Goal: Information Seeking & Learning: Learn about a topic

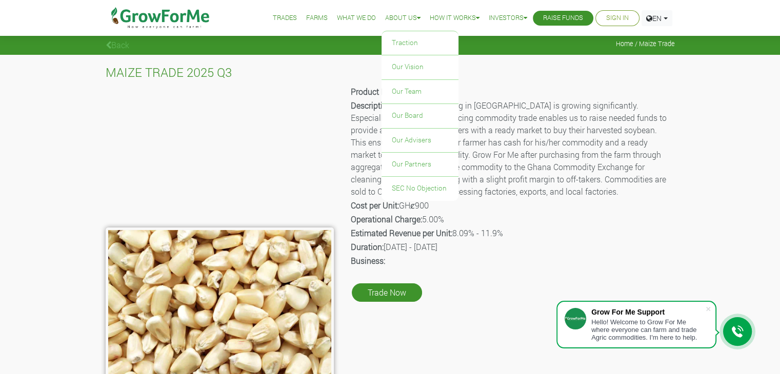
click at [390, 21] on link "About Us" at bounding box center [402, 18] width 35 height 11
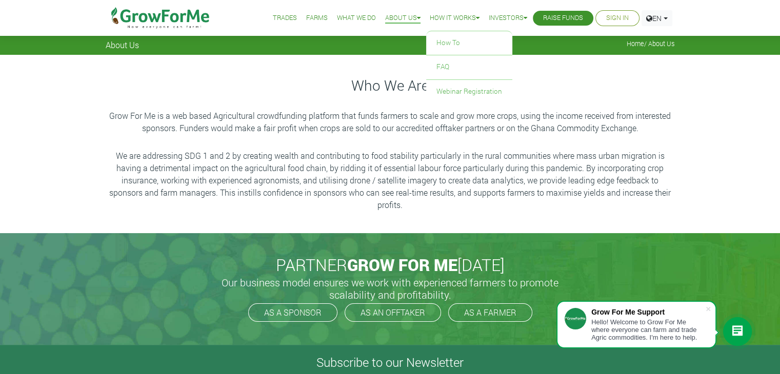
click at [443, 19] on link "How it Works" at bounding box center [455, 18] width 50 height 11
